Goal: Information Seeking & Learning: Learn about a topic

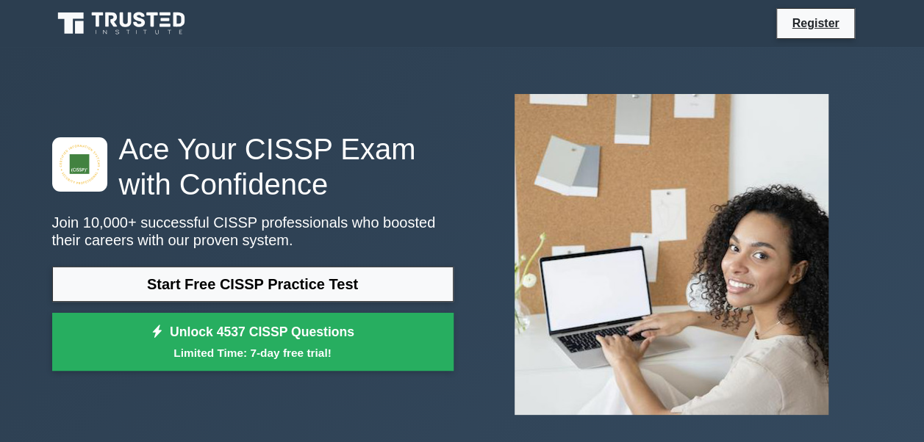
click at [564, 31] on div "Register" at bounding box center [538, 23] width 667 height 31
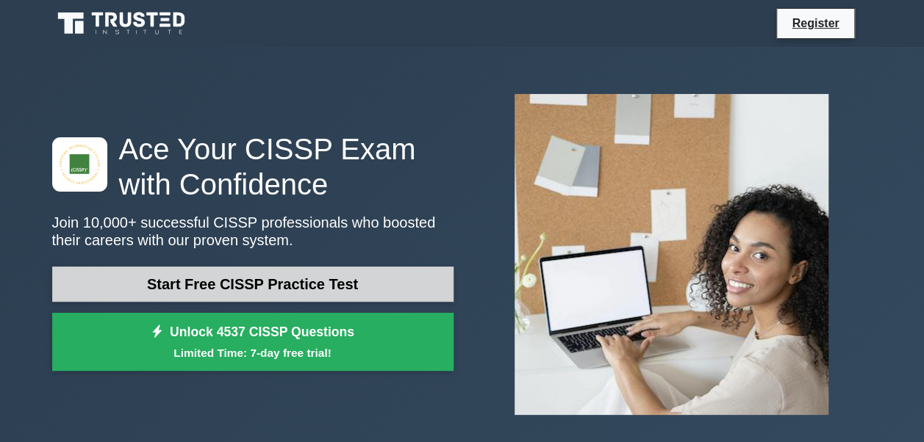
click at [274, 278] on link "Start Free CISSP Practice Test" at bounding box center [252, 284] width 401 height 35
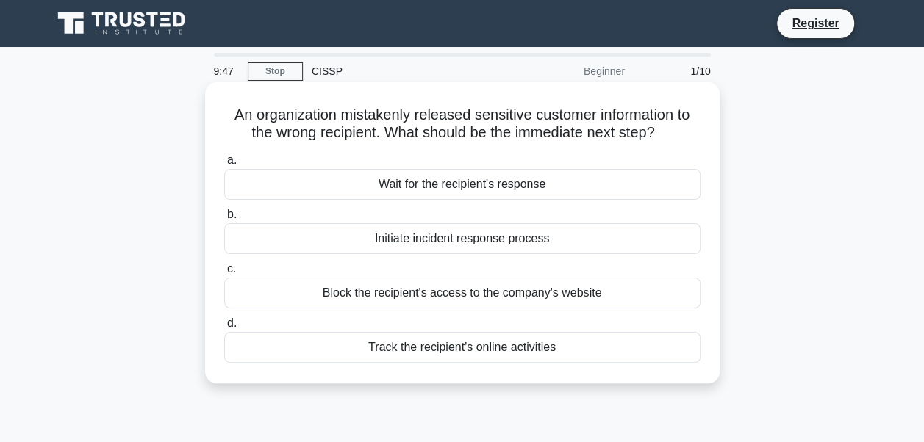
click at [473, 182] on div "Wait for the recipient's response" at bounding box center [462, 184] width 476 height 31
click at [224, 165] on input "a. Wait for the recipient's response" at bounding box center [224, 161] width 0 height 10
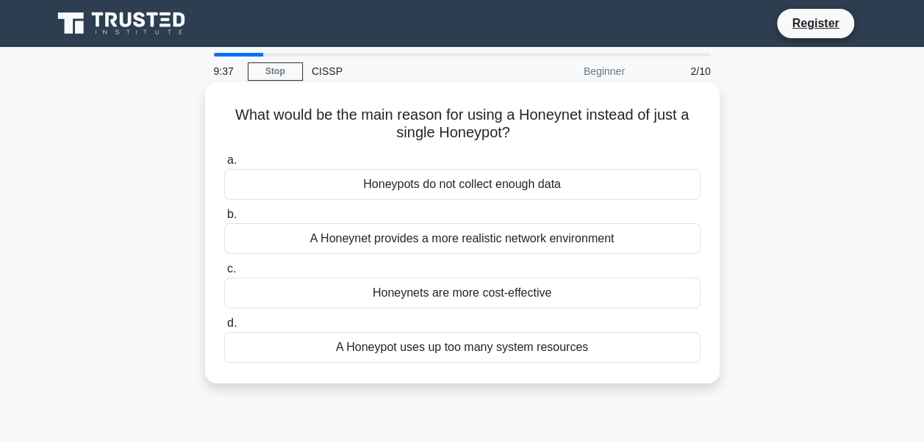
drag, startPoint x: 459, startPoint y: 185, endPoint x: 473, endPoint y: 224, distance: 41.6
click at [473, 224] on div "a. Honeypots do not collect enough data b. A Honeynet provides a more realistic…" at bounding box center [462, 257] width 494 height 218
drag, startPoint x: 473, startPoint y: 224, endPoint x: 536, endPoint y: 288, distance: 89.9
click at [536, 288] on div "Honeynets are more cost-effective" at bounding box center [462, 293] width 476 height 31
click at [224, 274] on input "c. Honeynets are more cost-effective" at bounding box center [224, 270] width 0 height 10
